Goal: Task Accomplishment & Management: Manage account settings

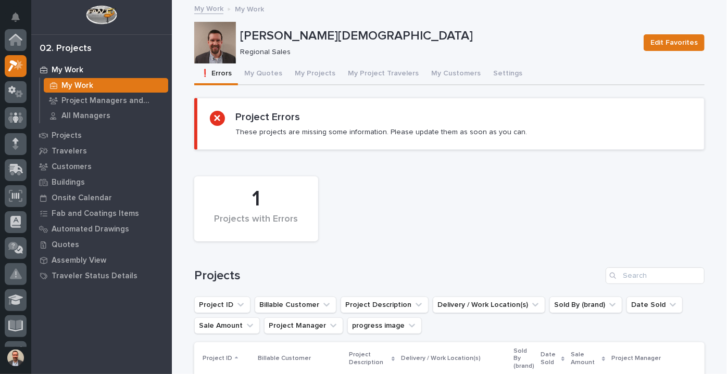
scroll to position [26, 0]
click at [273, 70] on button "My Quotes" at bounding box center [263, 75] width 50 height 22
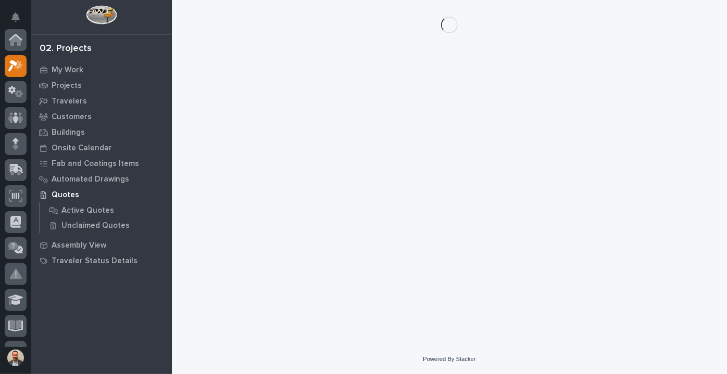
scroll to position [26, 0]
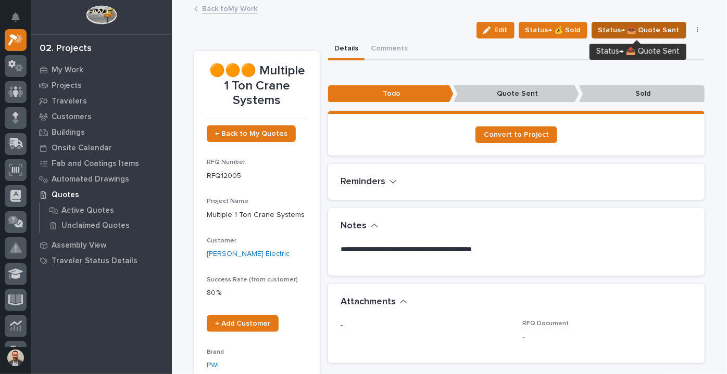
click at [641, 27] on span "Status→ 📤 Quote Sent" at bounding box center [638, 30] width 81 height 12
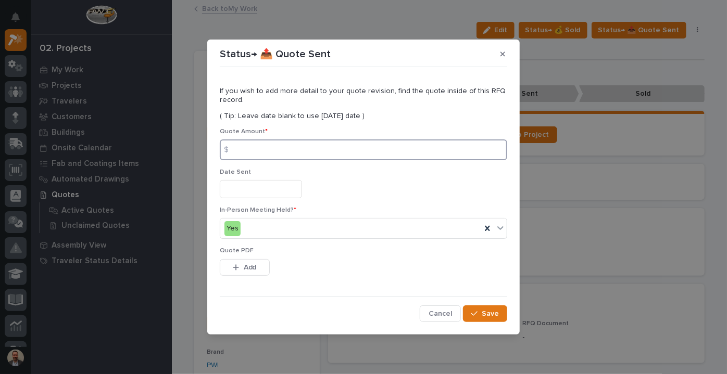
click at [271, 149] on input at bounding box center [363, 150] width 287 height 21
type input "3"
type input "634076"
click at [284, 183] on input "text" at bounding box center [261, 189] width 82 height 18
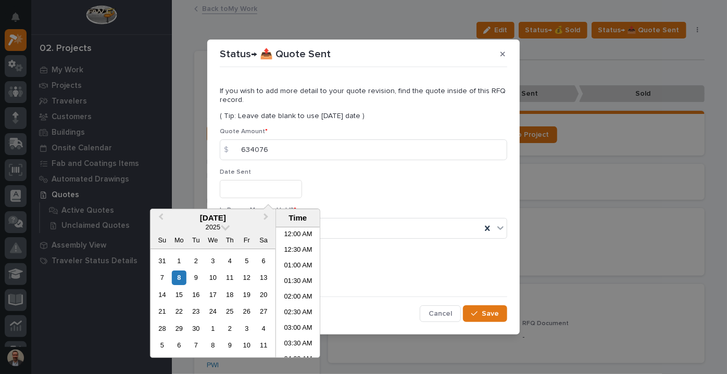
scroll to position [396, 0]
click at [179, 279] on div "8" at bounding box center [179, 278] width 14 height 14
type input "**********"
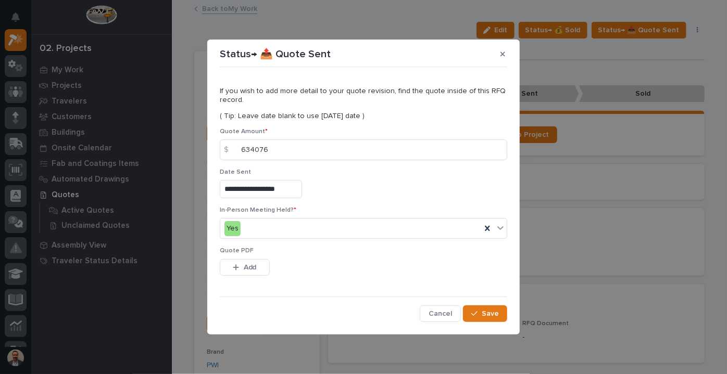
click at [393, 266] on div "This file cannot be opened Download File Add" at bounding box center [363, 269] width 287 height 21
click at [247, 263] on span "Add" at bounding box center [250, 267] width 13 height 9
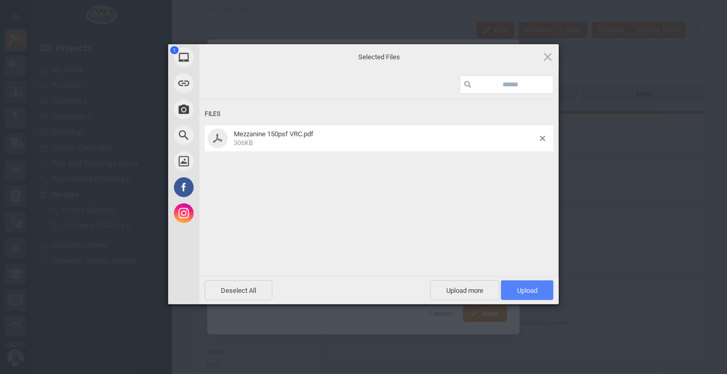
click at [527, 292] on span "Upload 1" at bounding box center [527, 291] width 20 height 8
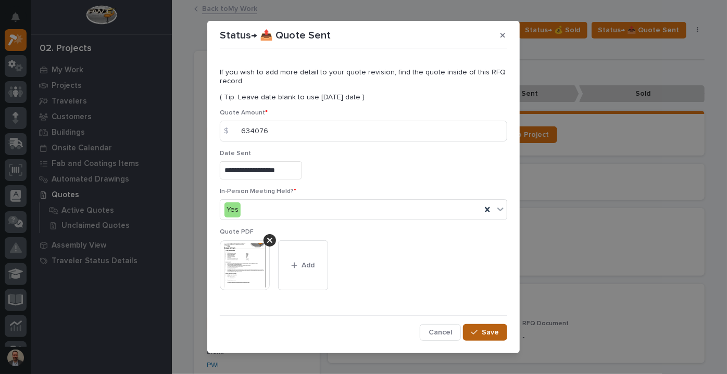
click at [483, 333] on span "Save" at bounding box center [490, 332] width 17 height 9
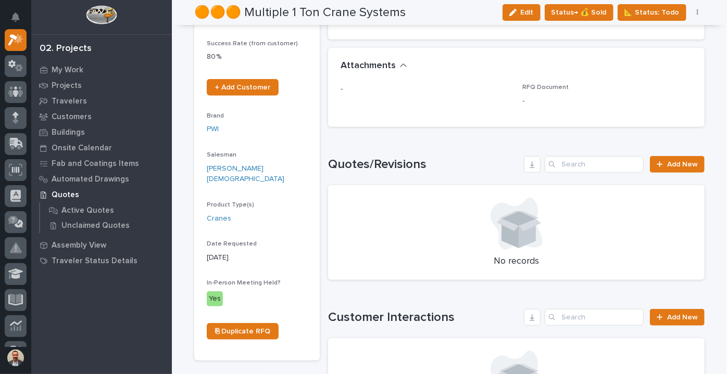
scroll to position [0, 0]
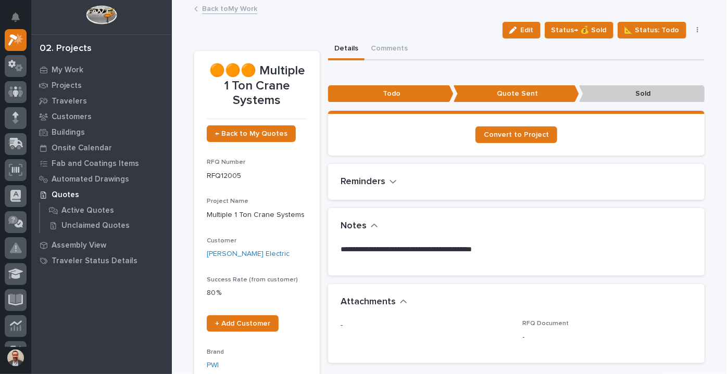
click at [226, 7] on link "Back to My Work" at bounding box center [229, 8] width 55 height 12
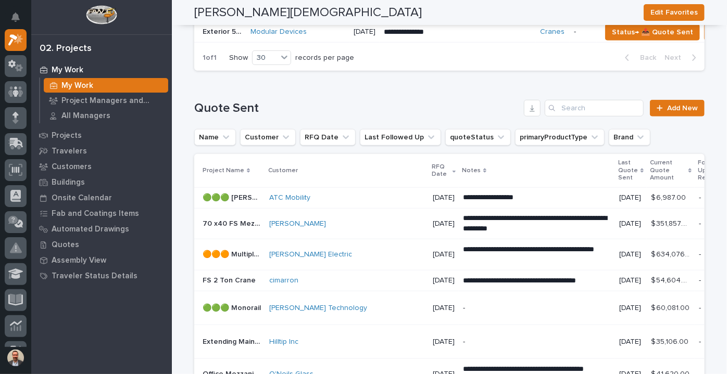
scroll to position [426, 0]
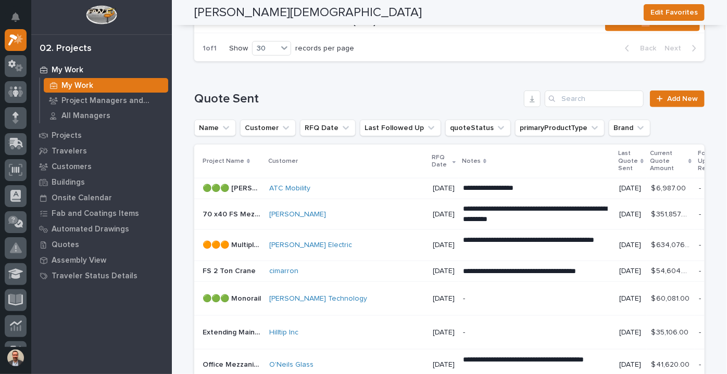
click at [482, 255] on p "**********" at bounding box center [537, 245] width 148 height 21
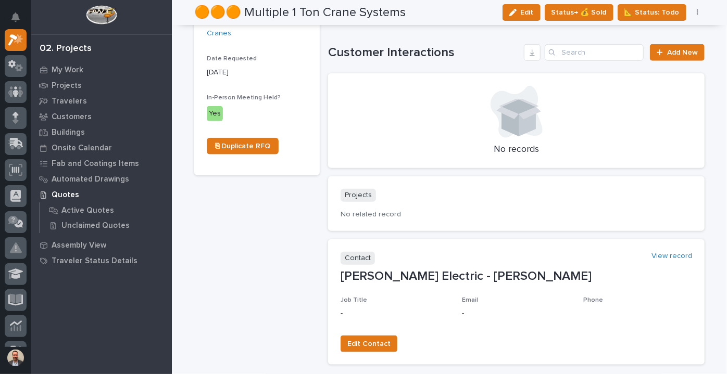
scroll to position [426, 0]
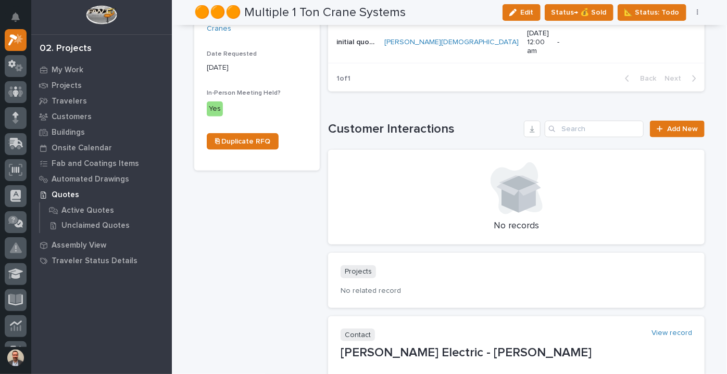
drag, startPoint x: 519, startPoint y: 12, endPoint x: 519, endPoint y: 25, distance: 13.0
click at [520, 11] on div "button" at bounding box center [514, 12] width 11 height 7
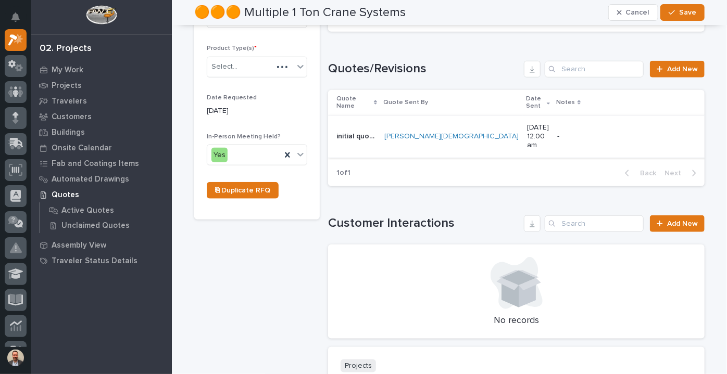
scroll to position [467, 0]
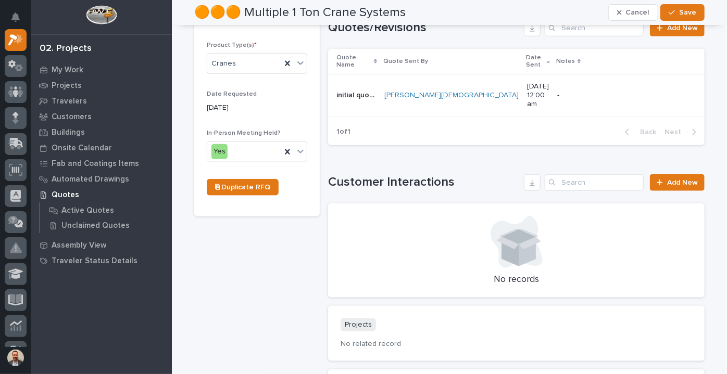
click at [567, 91] on p "-" at bounding box center [631, 95] width 148 height 9
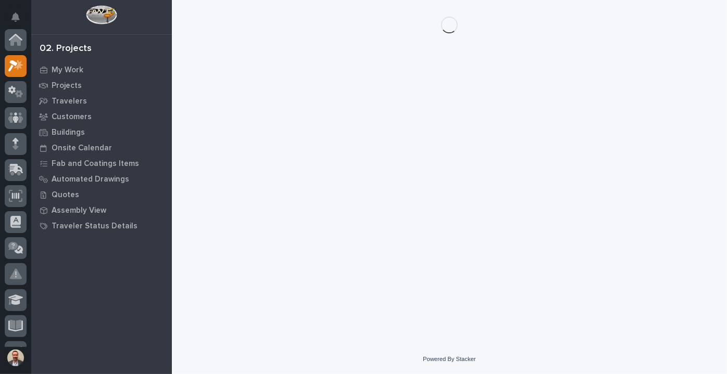
scroll to position [26, 0]
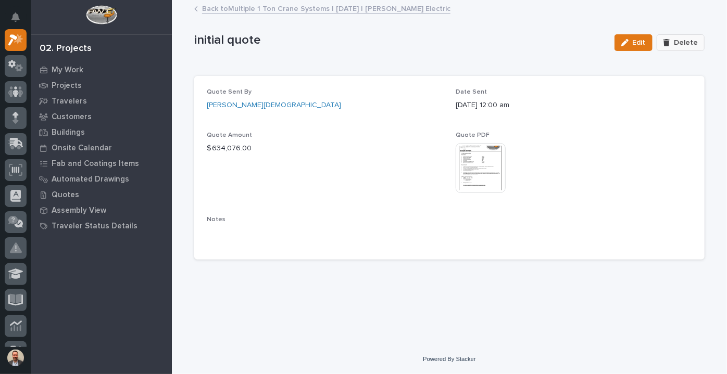
click at [683, 40] on span "Delete" at bounding box center [686, 42] width 24 height 9
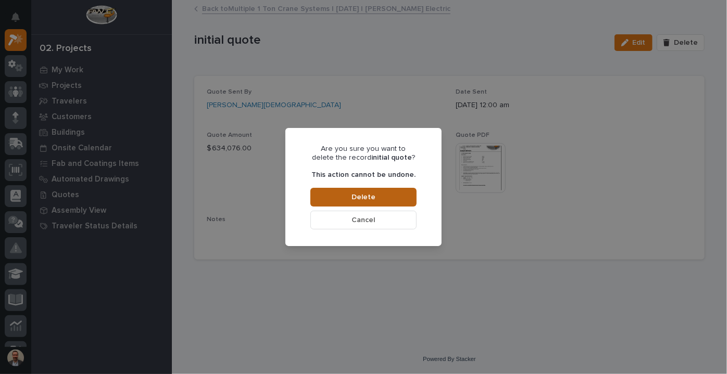
click at [393, 195] on button "Delete" at bounding box center [363, 197] width 106 height 19
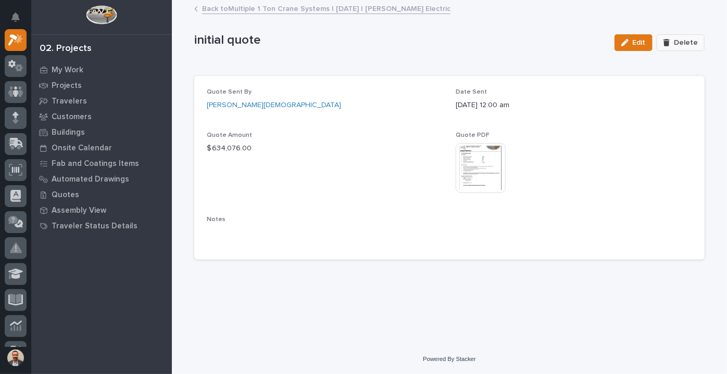
click at [694, 46] on span "Delete" at bounding box center [686, 42] width 24 height 9
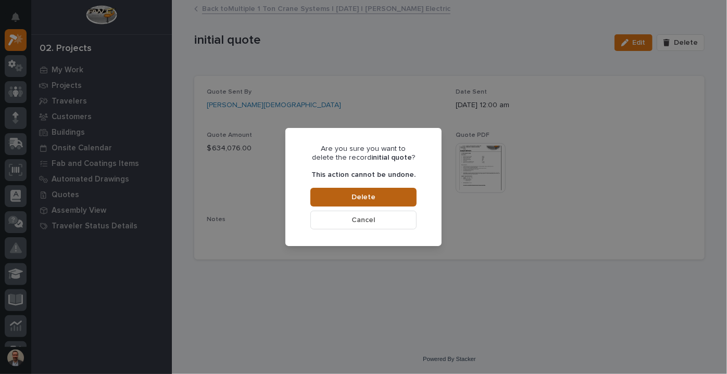
click at [378, 197] on button "Delete" at bounding box center [363, 197] width 106 height 19
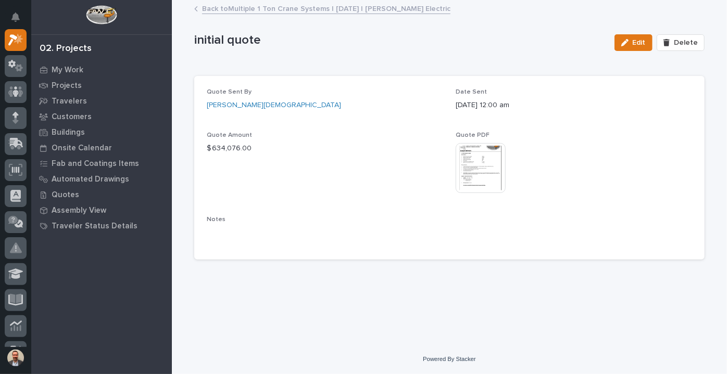
click at [291, 11] on link "Back to Multiple 1 Ton Crane Systems | [DATE] | [PERSON_NAME] Electric" at bounding box center [326, 8] width 248 height 12
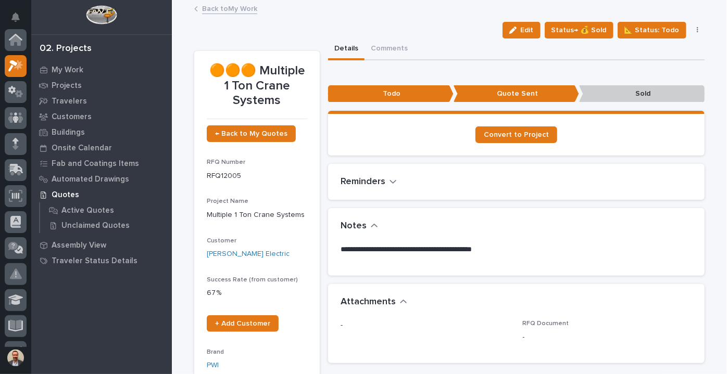
scroll to position [26, 0]
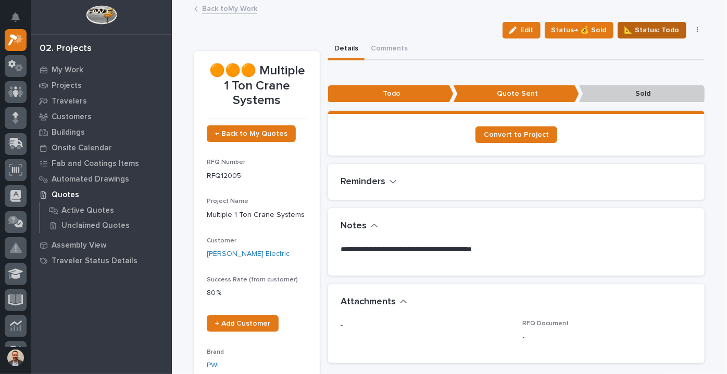
click at [656, 26] on span "📐 Status: Todo" at bounding box center [651, 30] width 55 height 12
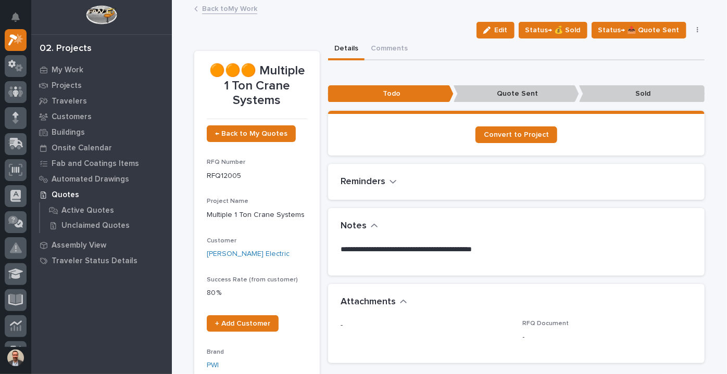
click at [231, 5] on link "Back to My Work" at bounding box center [229, 8] width 55 height 12
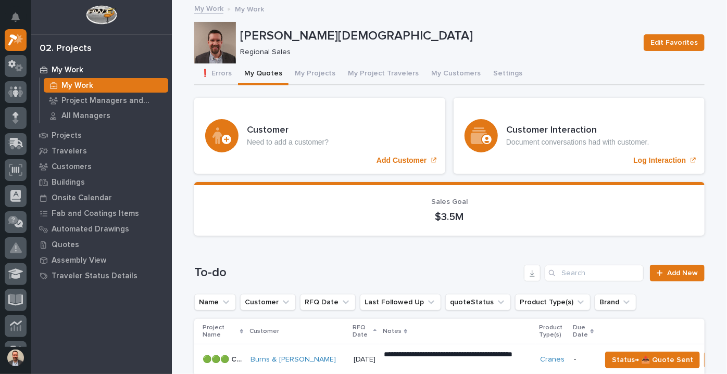
scroll to position [189, 0]
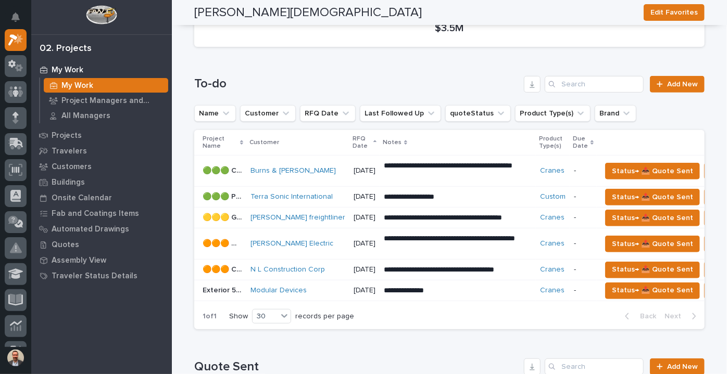
click at [411, 196] on p "**********" at bounding box center [458, 197] width 148 height 10
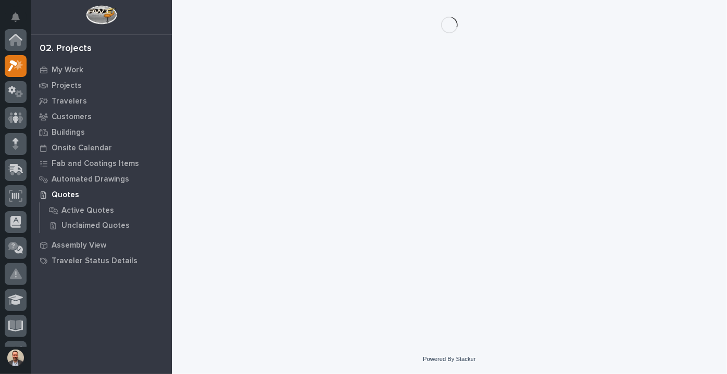
scroll to position [26, 0]
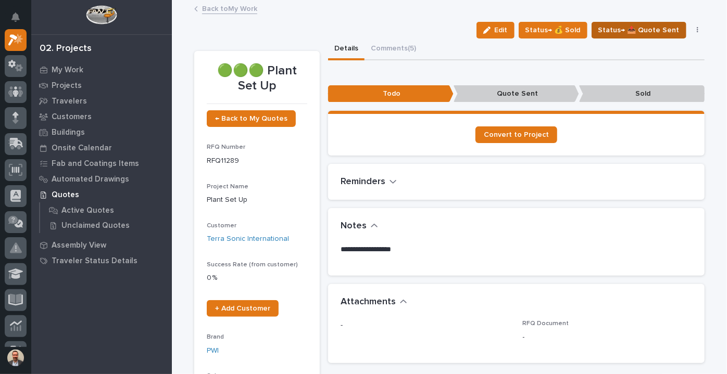
click at [630, 26] on span "Status→ 📤 Quote Sent" at bounding box center [638, 30] width 81 height 12
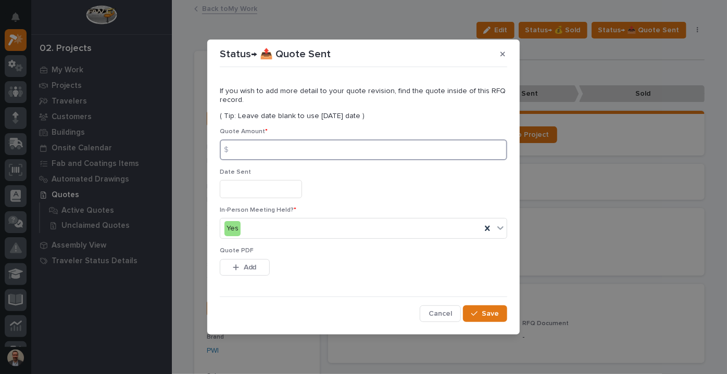
click at [343, 155] on input at bounding box center [363, 150] width 287 height 21
type input "634076"
click at [302, 183] on input "text" at bounding box center [261, 189] width 82 height 18
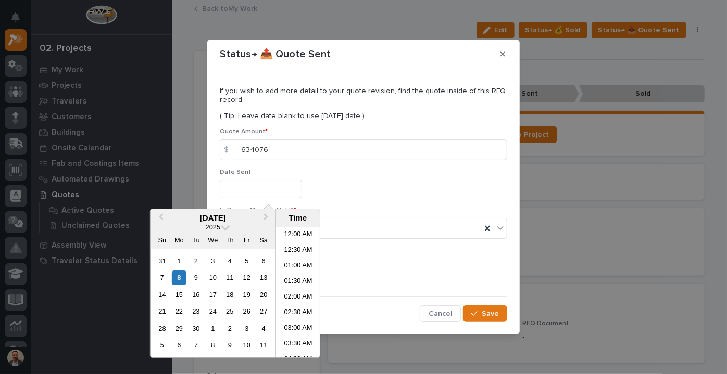
scroll to position [396, 0]
click at [180, 276] on div "8" at bounding box center [179, 278] width 14 height 14
type input "**********"
click at [366, 227] on div "Yes" at bounding box center [350, 228] width 261 height 17
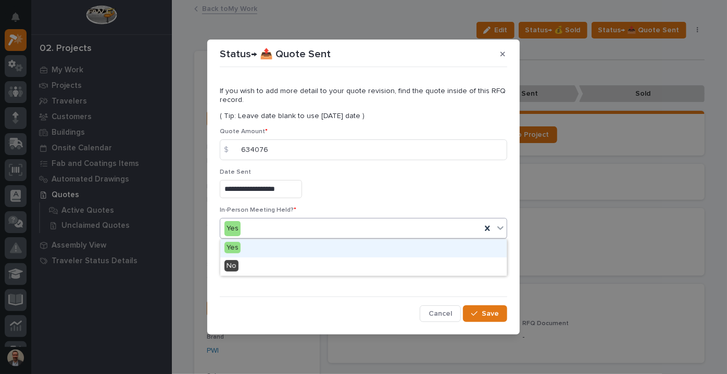
click at [337, 249] on div "Yes" at bounding box center [363, 248] width 286 height 18
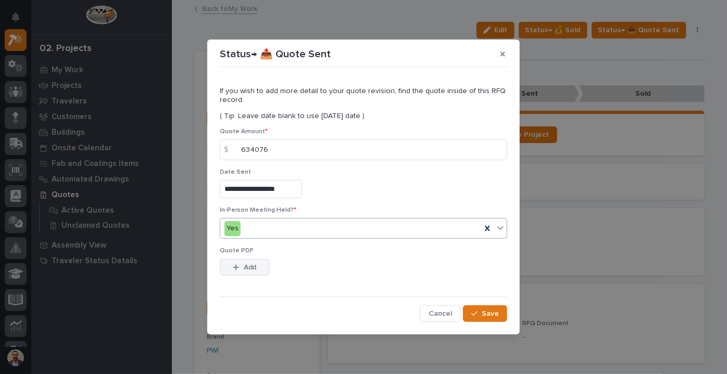
click at [255, 264] on span "Add" at bounding box center [250, 267] width 13 height 9
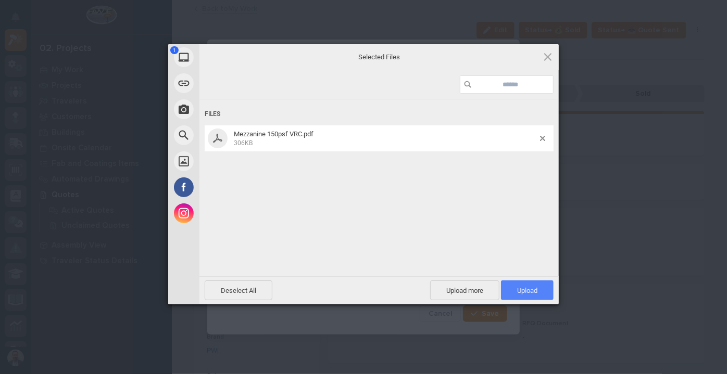
click at [518, 288] on span "Upload 1" at bounding box center [527, 291] width 20 height 8
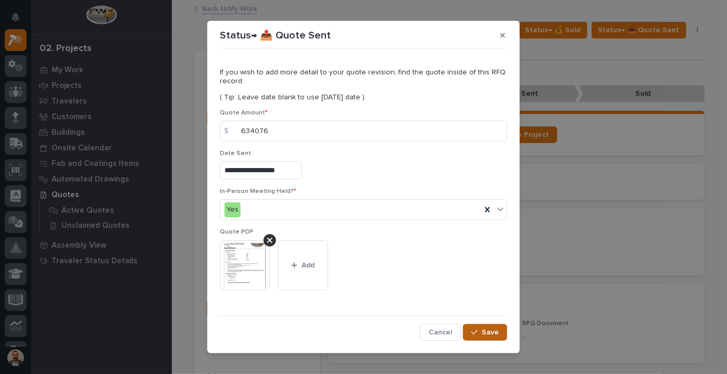
click at [485, 331] on span "Save" at bounding box center [490, 332] width 17 height 9
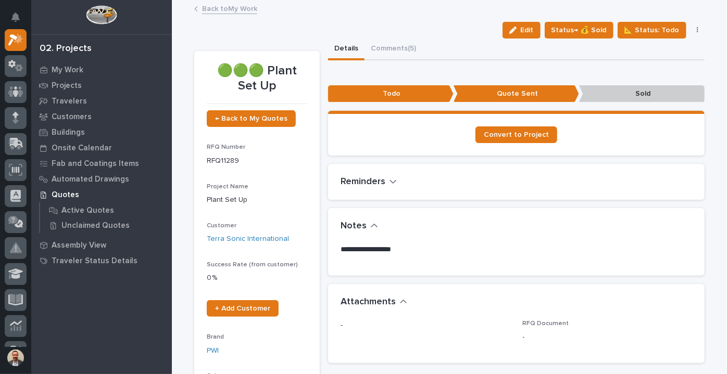
click at [227, 7] on link "Back to My Work" at bounding box center [229, 8] width 55 height 12
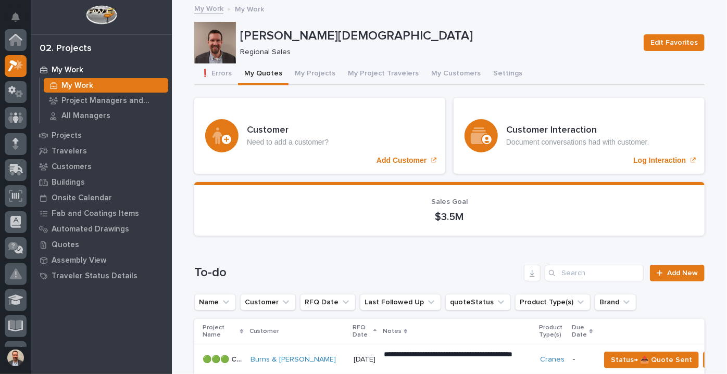
scroll to position [26, 0]
